Goal: Task Accomplishment & Management: Manage account settings

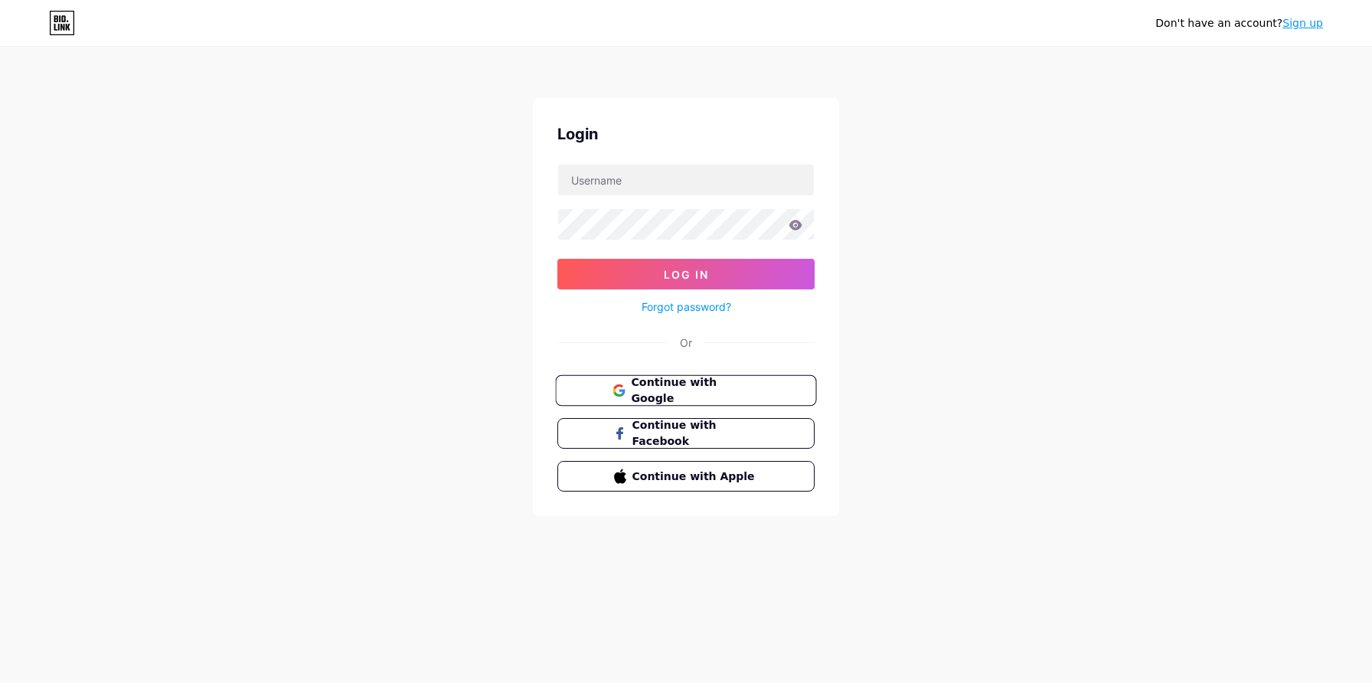
click at [711, 393] on span "Continue with Google" at bounding box center [695, 390] width 128 height 33
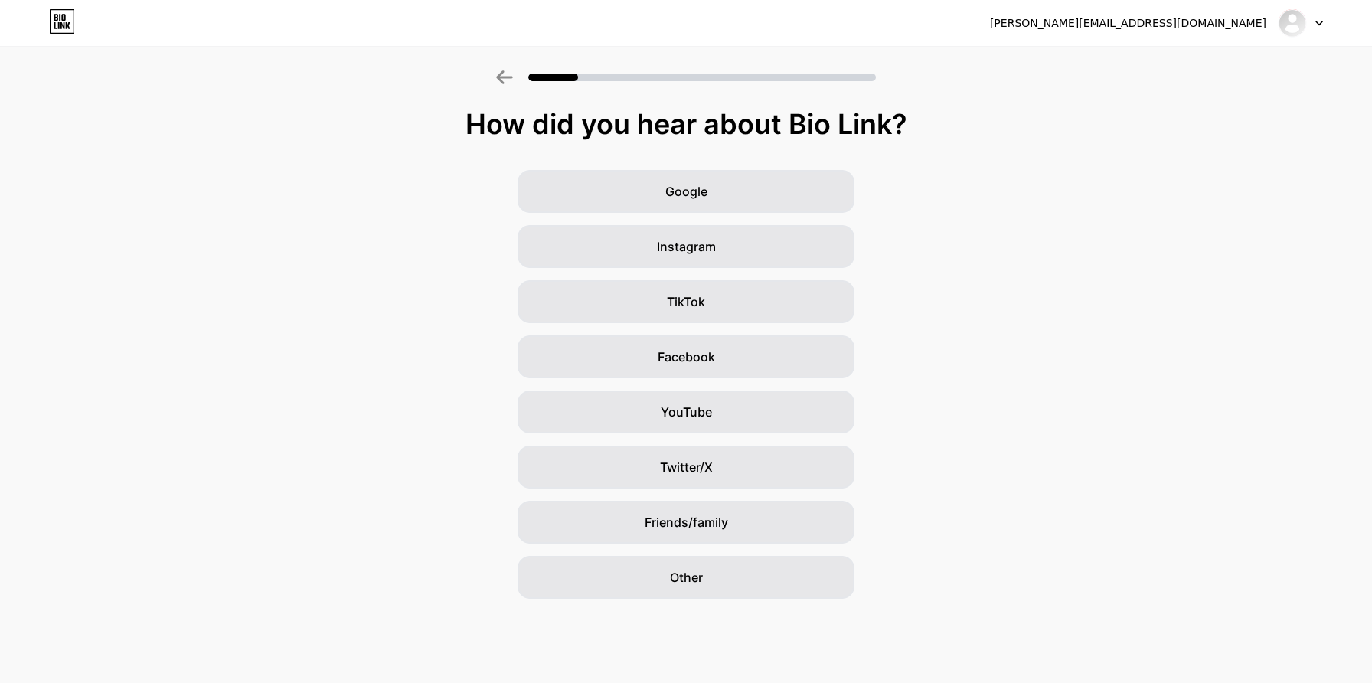
click at [1315, 18] on div at bounding box center [1301, 23] width 44 height 28
click at [1260, 60] on li "Logout" at bounding box center [1227, 62] width 190 height 41
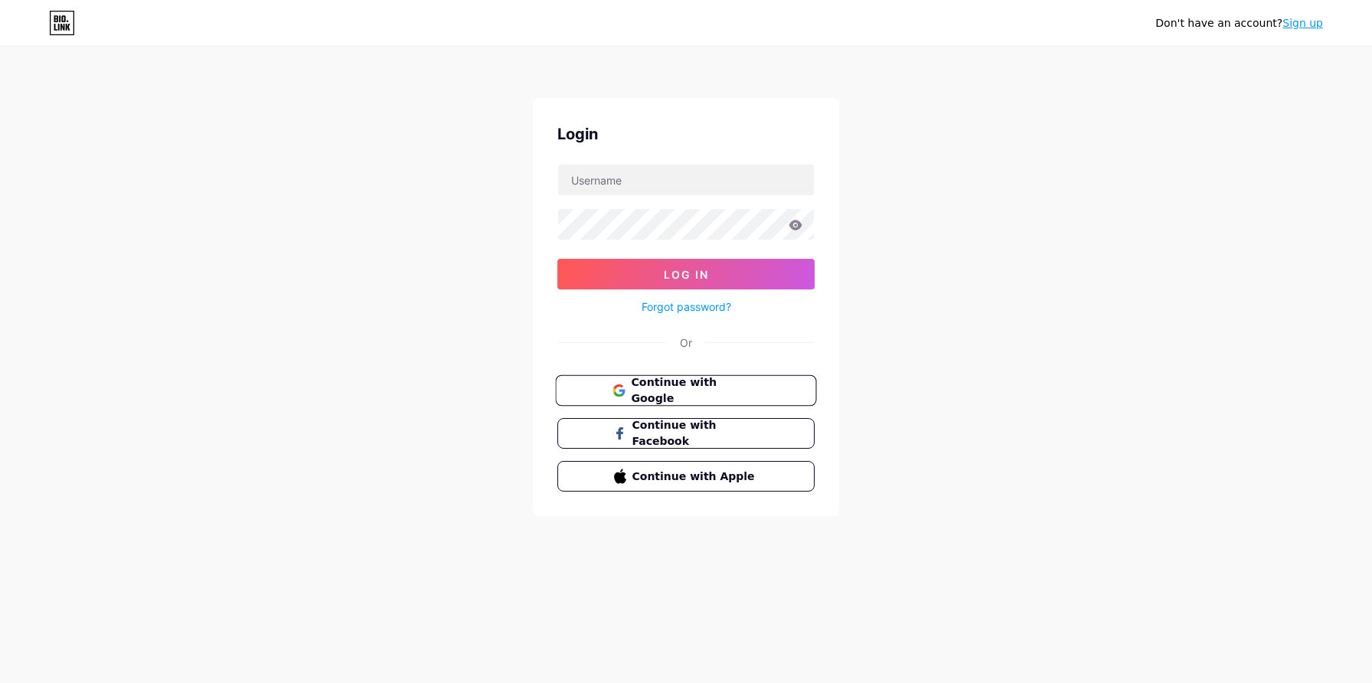
click at [701, 394] on span "Continue with Google" at bounding box center [695, 390] width 128 height 33
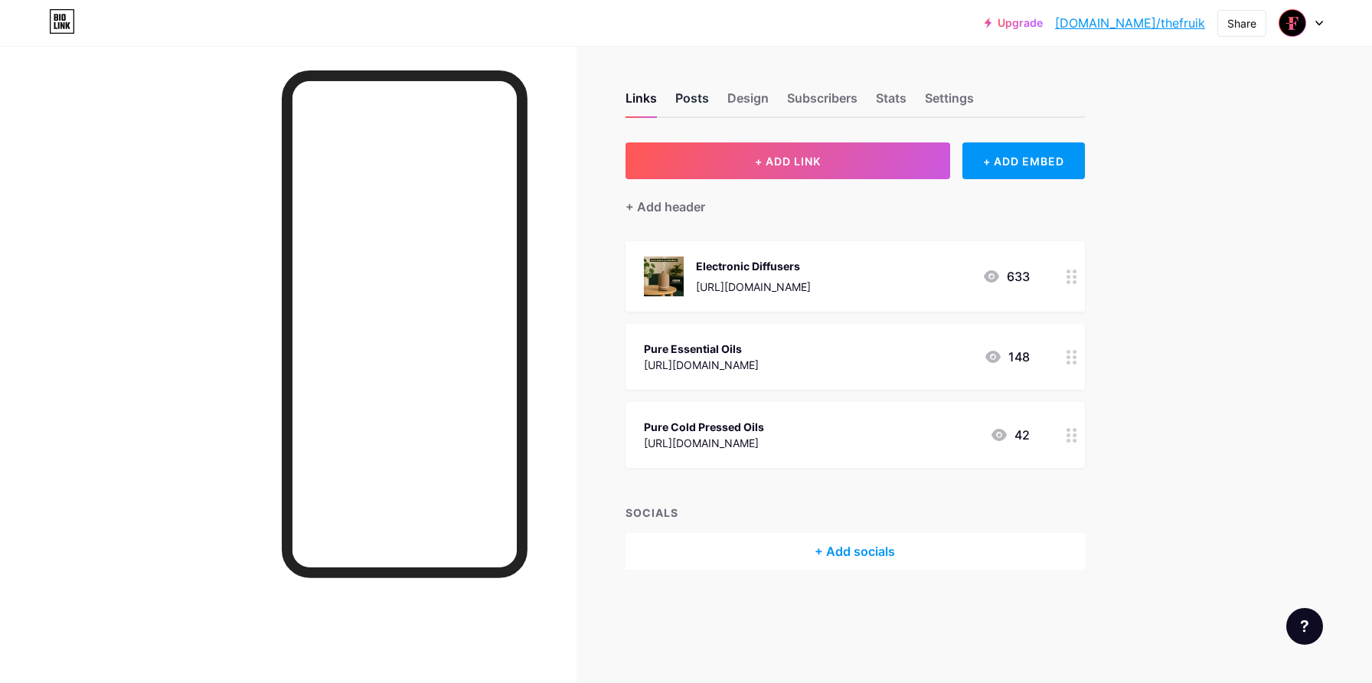
click at [688, 96] on div "Posts" at bounding box center [692, 103] width 34 height 28
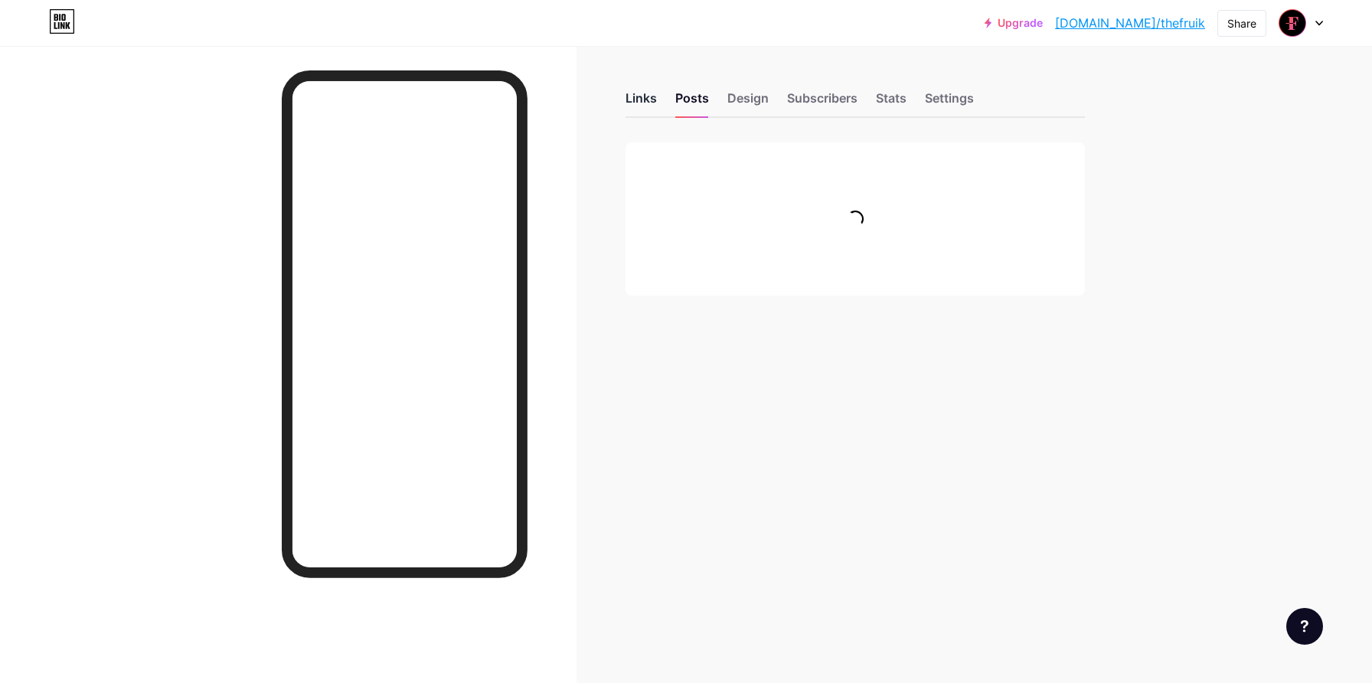
click at [655, 99] on div "Links" at bounding box center [641, 103] width 31 height 28
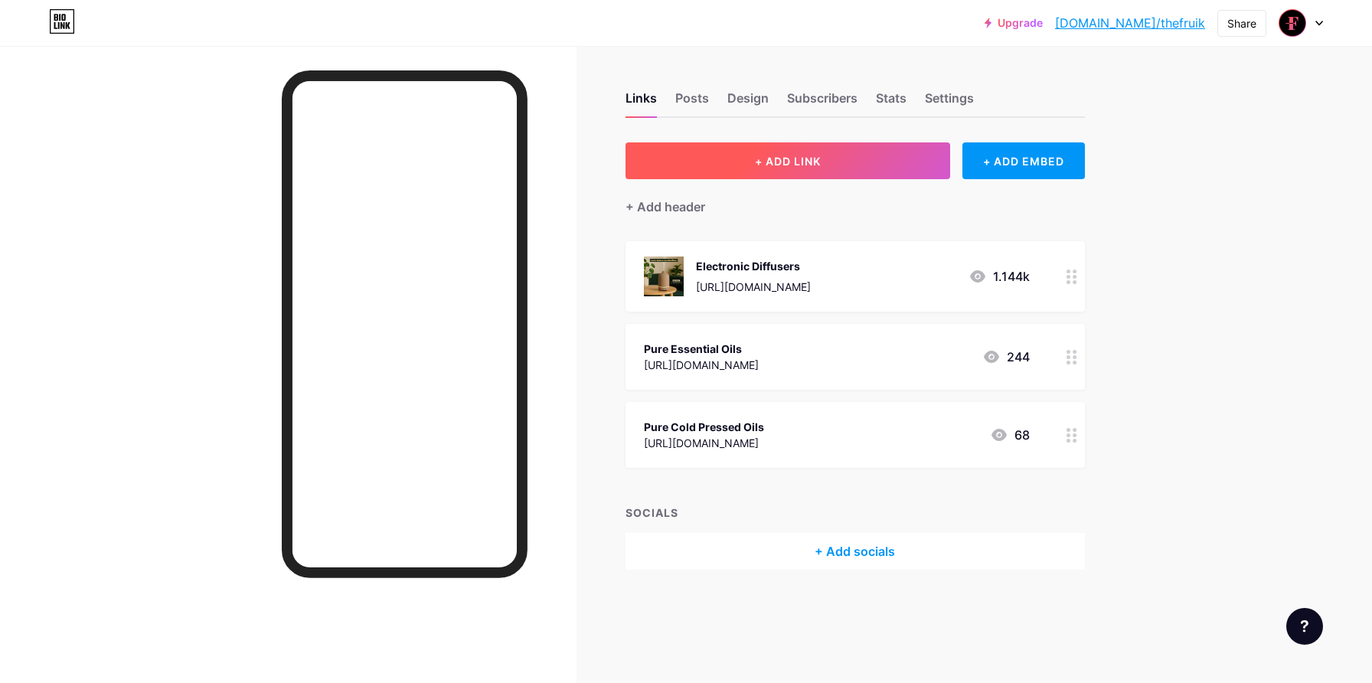
click at [796, 168] on button "+ ADD LINK" at bounding box center [788, 160] width 325 height 37
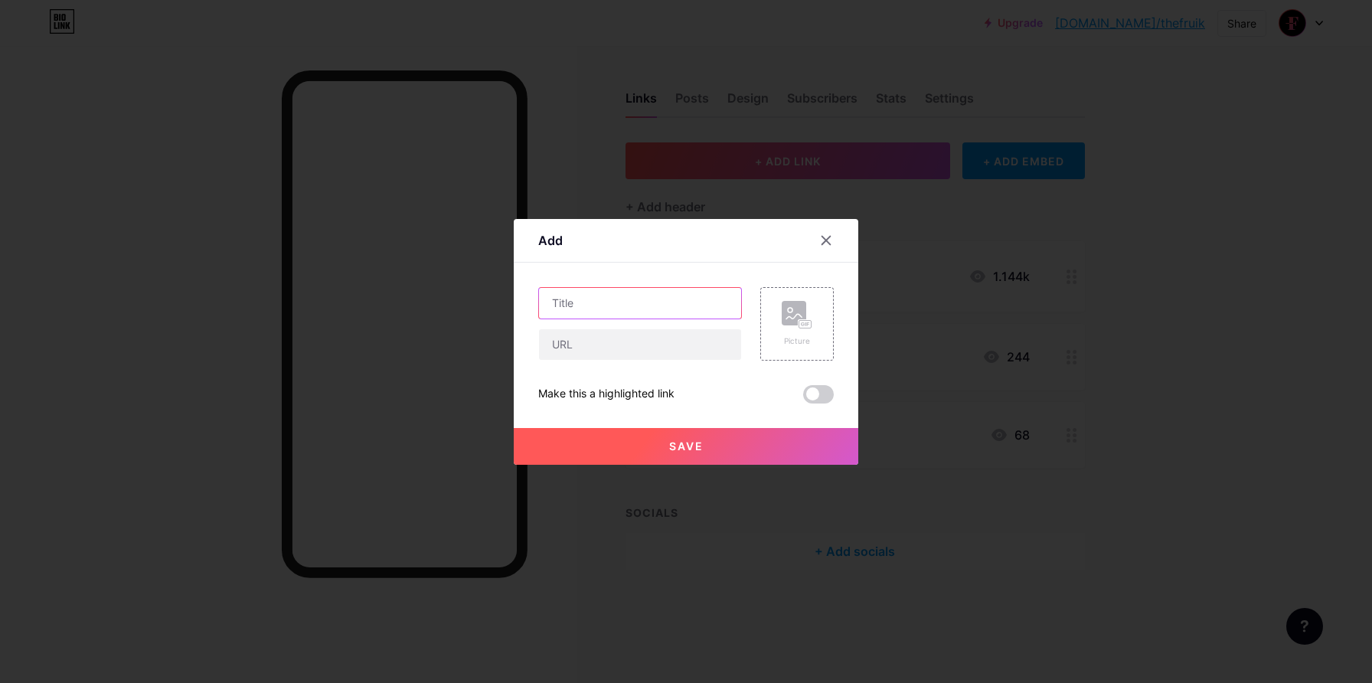
click at [623, 309] on input "text" at bounding box center [640, 303] width 202 height 31
click at [594, 301] on input "Presale: Collection 2026" at bounding box center [640, 303] width 202 height 31
drag, startPoint x: 596, startPoint y: 302, endPoint x: 410, endPoint y: 299, distance: 186.8
click at [410, 299] on div "Add Content YouTube Play YouTube video without leaving your page. ADD Vimeo Pla…" at bounding box center [686, 341] width 1372 height 683
click at [708, 300] on input "Aroma Oils Collection 2026" at bounding box center [640, 303] width 202 height 31
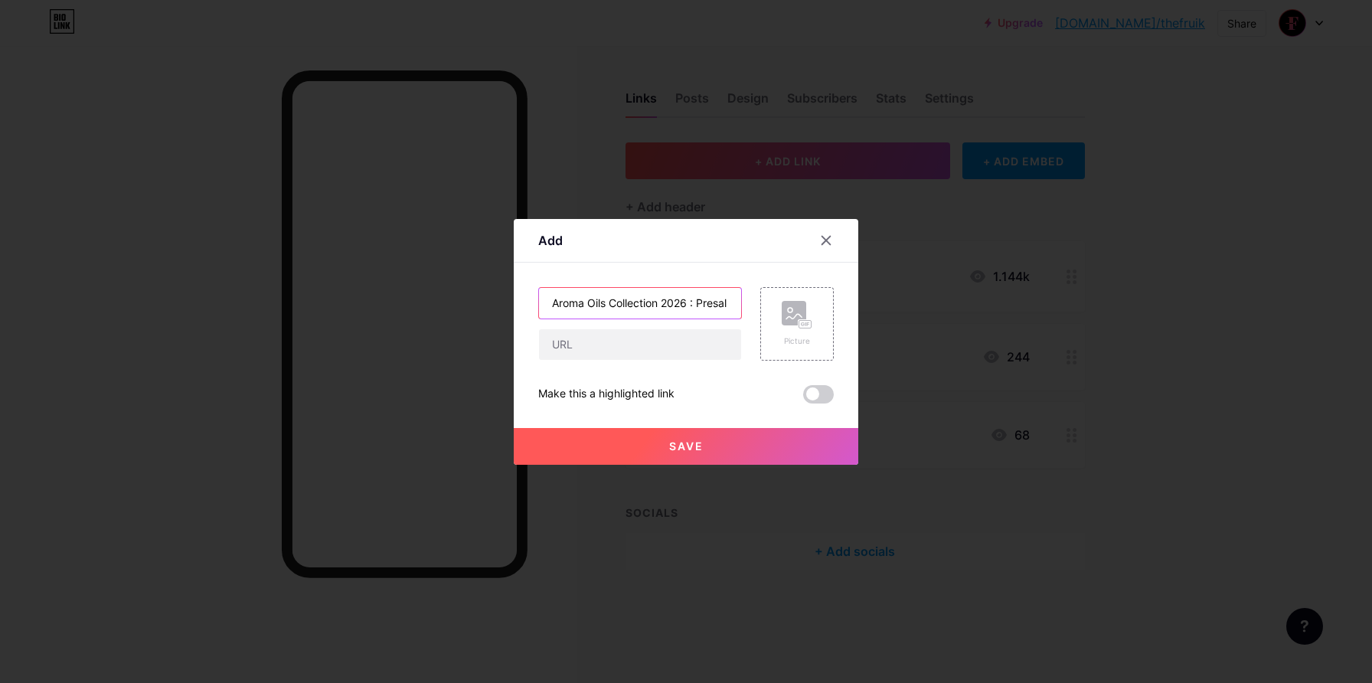
scroll to position [0, 8]
type input "Aroma Oils Collection 2026 : Presale"
click at [675, 341] on input "text" at bounding box center [640, 344] width 202 height 31
paste input "[URL][DOMAIN_NAME]"
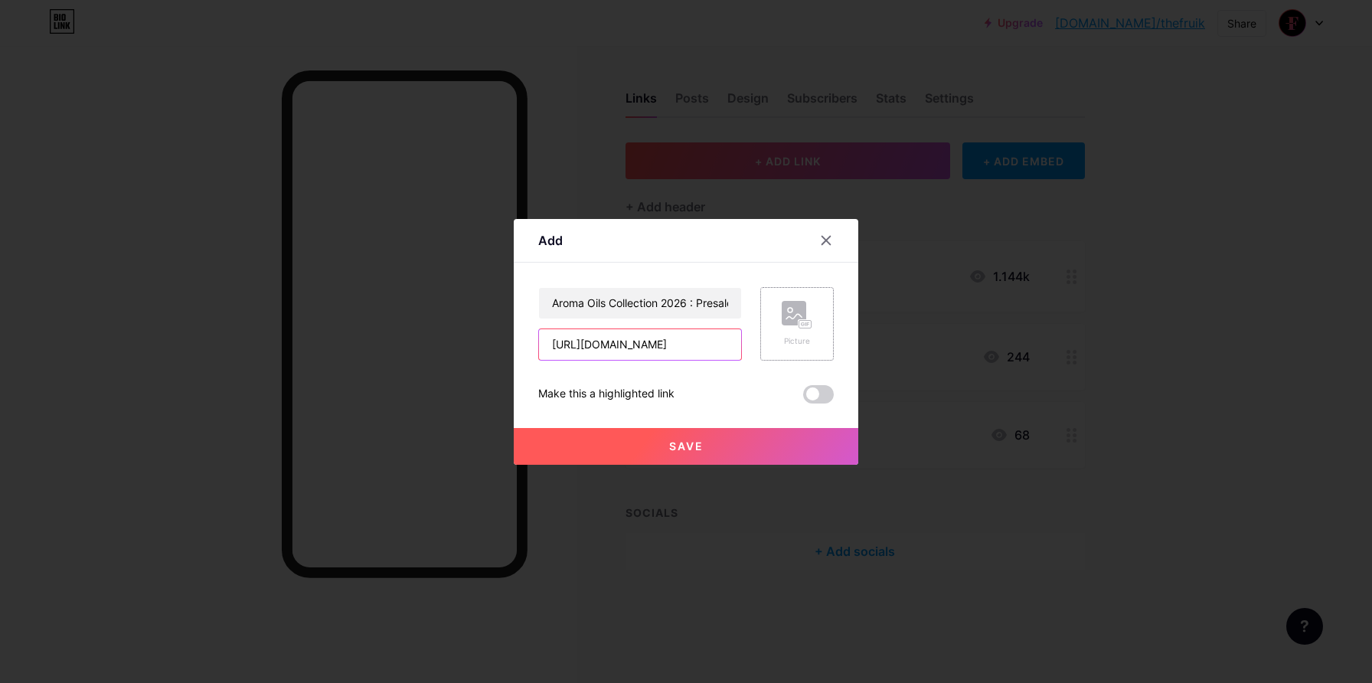
scroll to position [0, 108]
type input "[URL][DOMAIN_NAME]"
click at [794, 302] on rect at bounding box center [794, 313] width 25 height 25
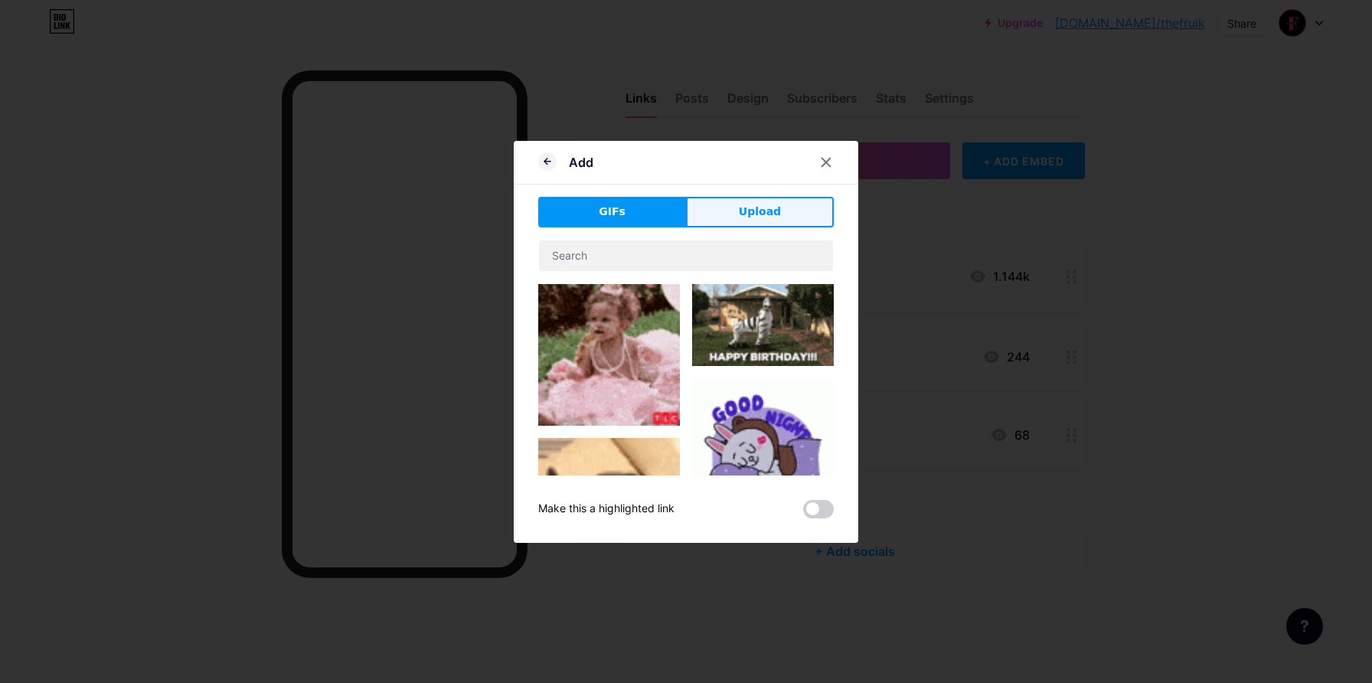
click at [717, 211] on button "Upload" at bounding box center [760, 212] width 148 height 31
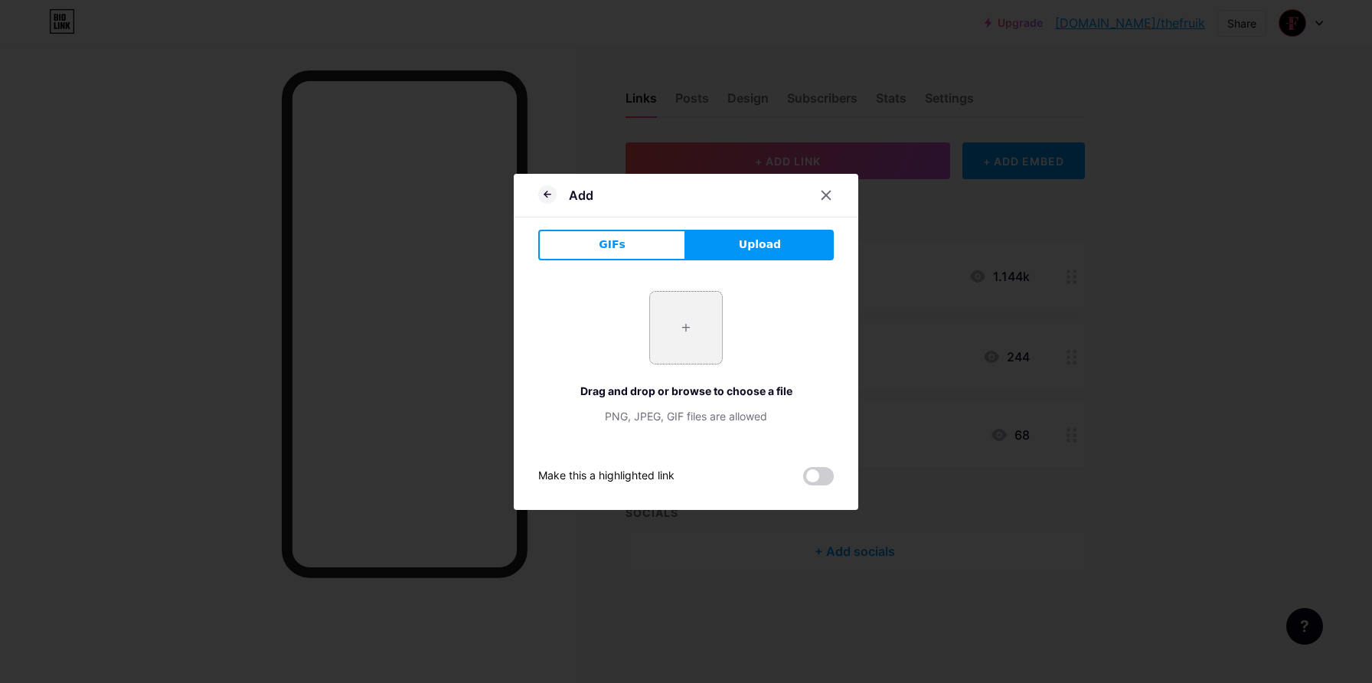
click at [683, 313] on input "file" at bounding box center [686, 328] width 72 height 72
type input "C:\fakepath\Set of 5.png"
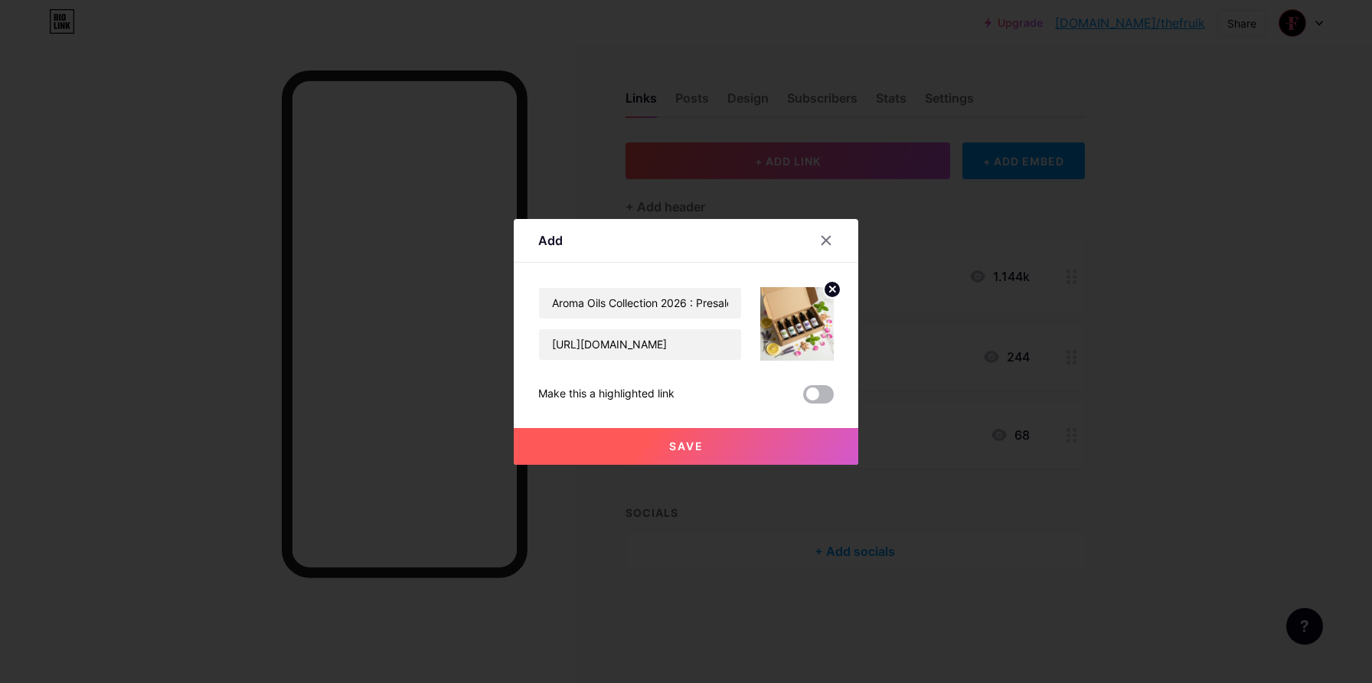
click at [818, 390] on span at bounding box center [818, 394] width 31 height 18
click at [803, 398] on input "checkbox" at bounding box center [803, 398] width 0 height 0
click at [743, 449] on button "Save" at bounding box center [686, 446] width 345 height 37
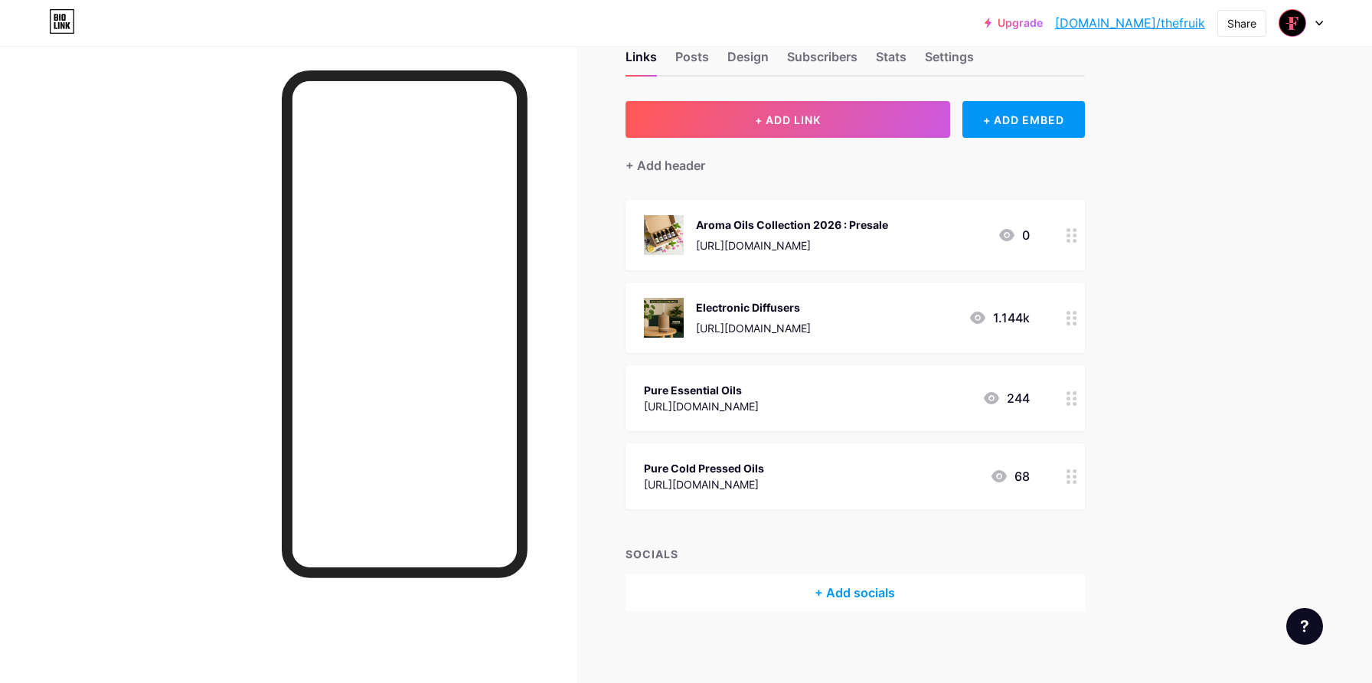
scroll to position [43, 0]
